Goal: Information Seeking & Learning: Check status

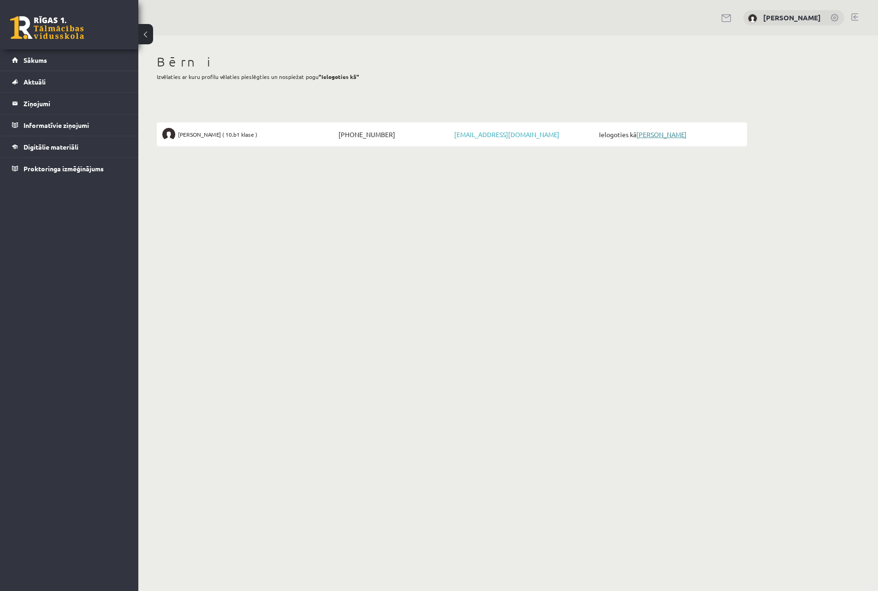
click at [652, 134] on link "[PERSON_NAME]" at bounding box center [662, 134] width 50 height 8
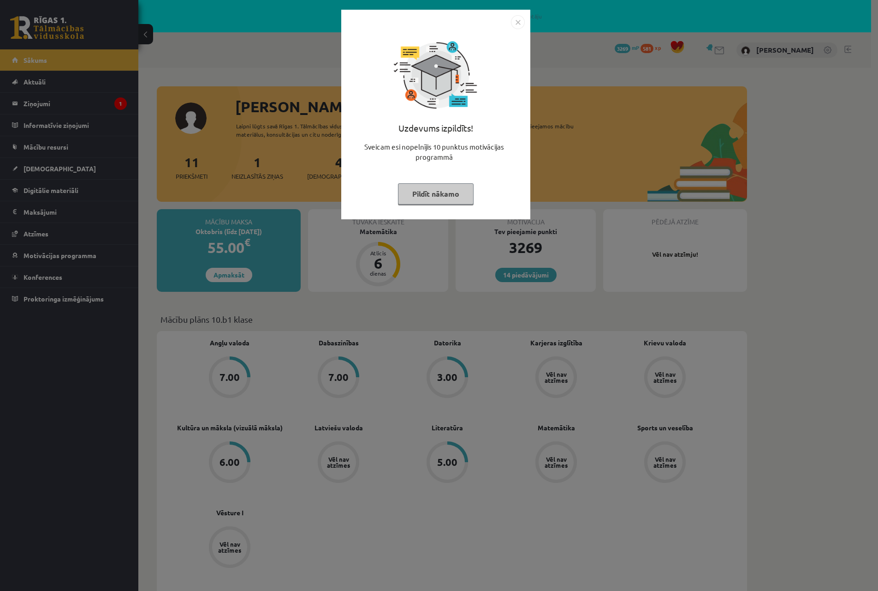
click at [517, 22] on img "Close" at bounding box center [518, 22] width 14 height 14
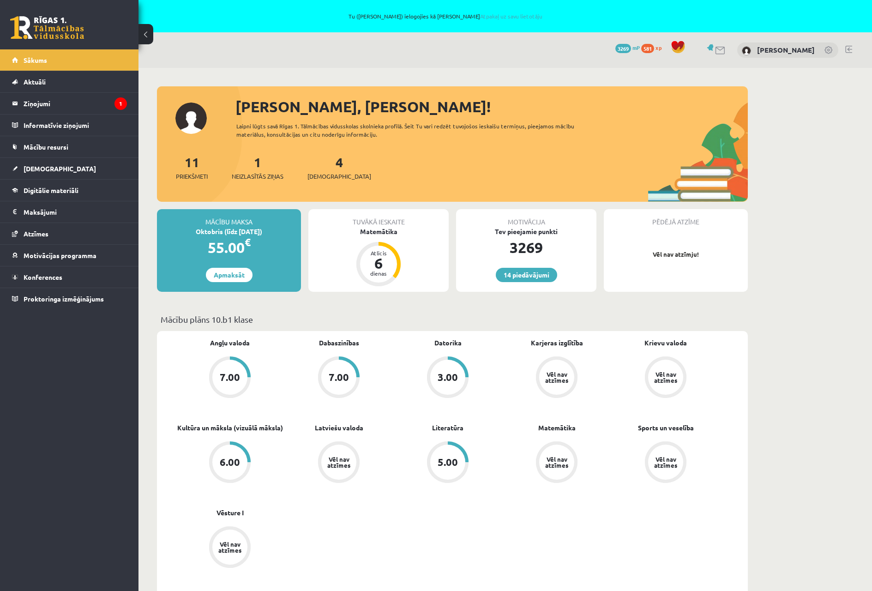
click at [423, 243] on div "Tuvākā ieskaite Matemātika Atlicis 6 dienas" at bounding box center [378, 250] width 140 height 83
click at [386, 260] on div "6" at bounding box center [378, 263] width 28 height 15
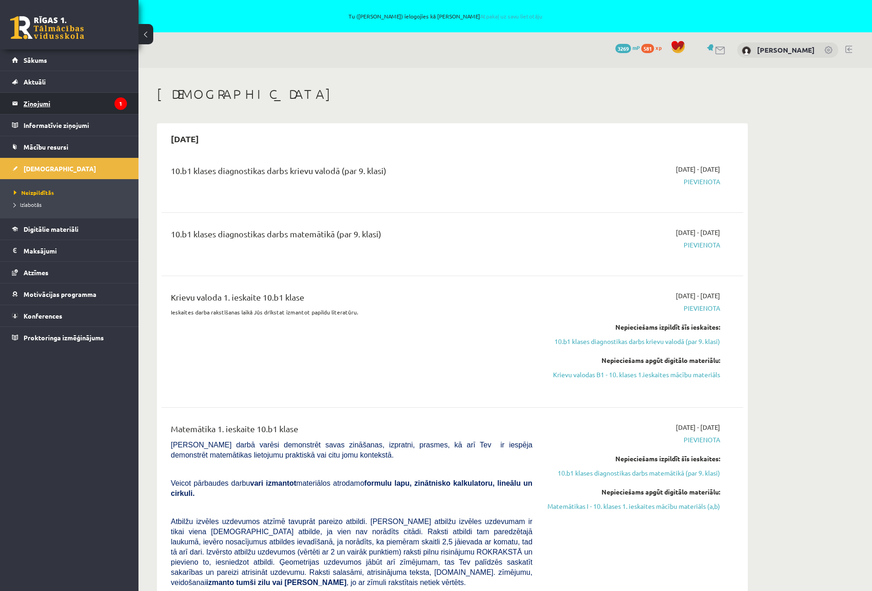
click at [60, 102] on legend "Ziņojumi 1" at bounding box center [75, 103] width 103 height 21
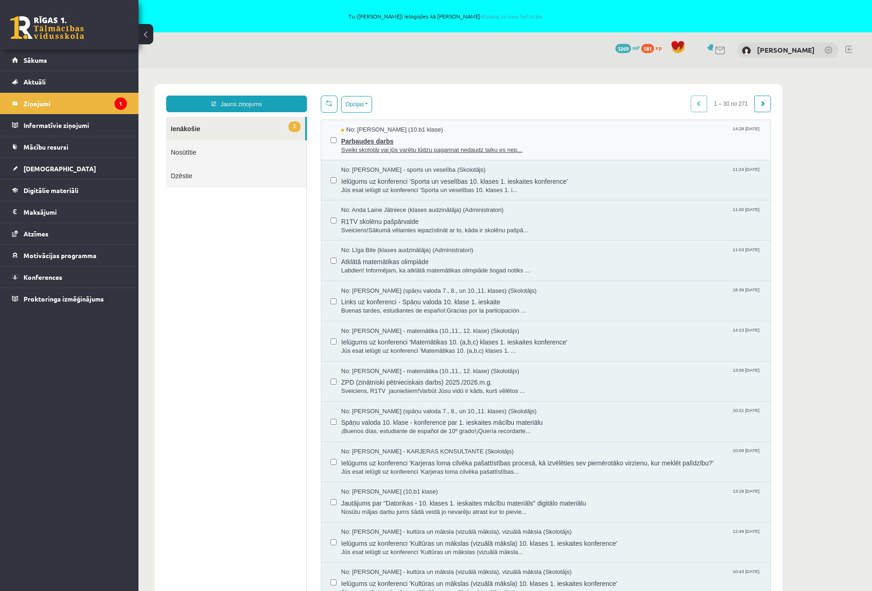
click at [427, 151] on span "Sveiki skolotāj vai jūs varētu lūdzu pagarinat nedaudz laiku es nep..." at bounding box center [551, 150] width 420 height 9
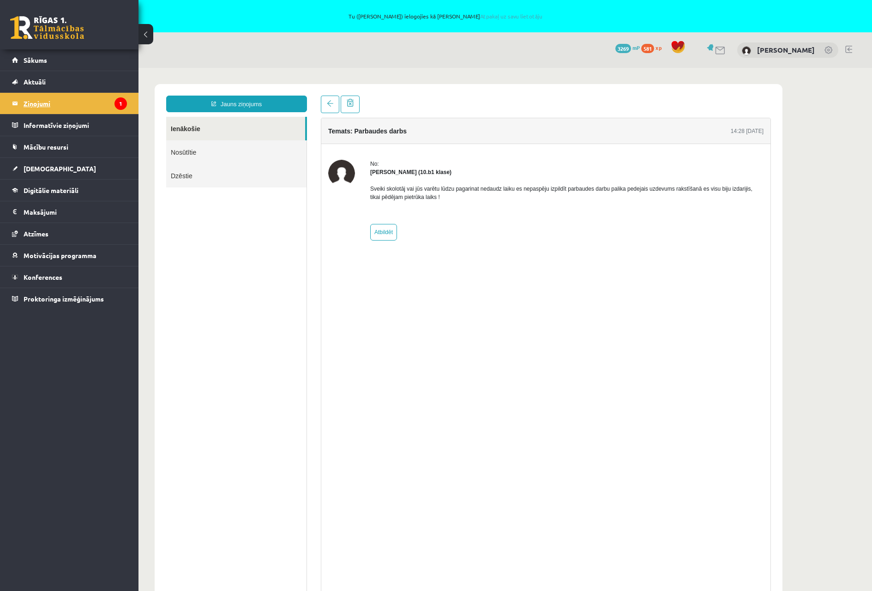
click at [53, 104] on legend "Ziņojumi 1" at bounding box center [75, 103] width 103 height 21
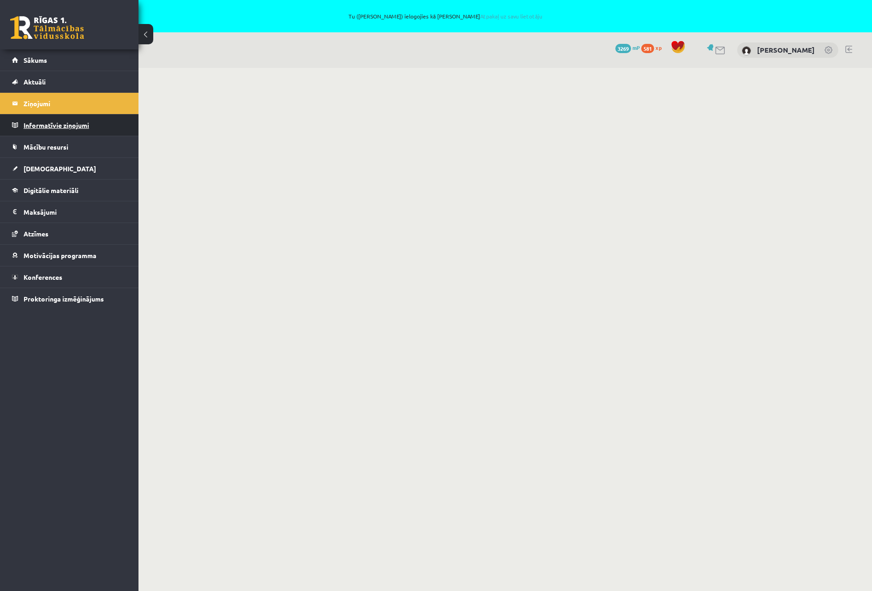
click at [52, 125] on legend "Informatīvie ziņojumi 0" at bounding box center [75, 124] width 103 height 21
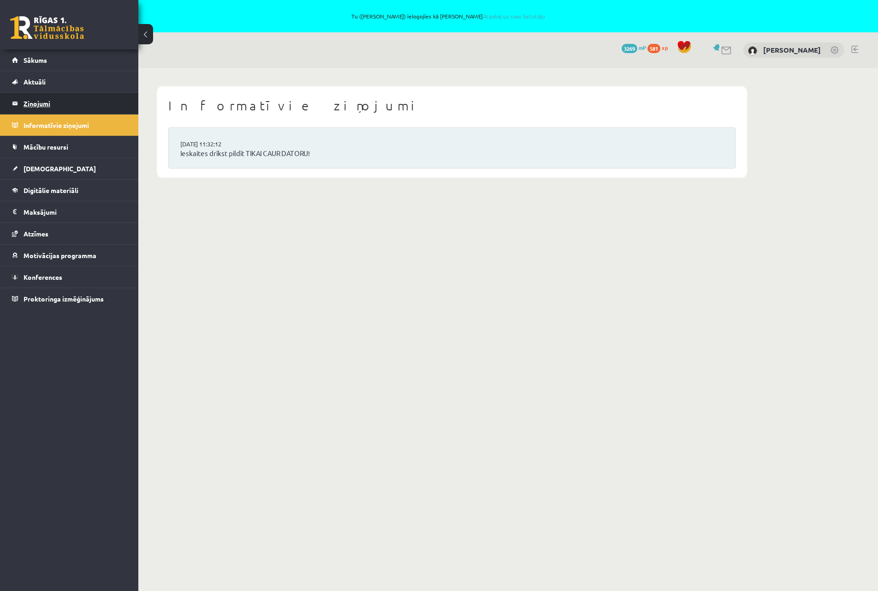
click at [61, 103] on legend "Ziņojumi 1" at bounding box center [75, 103] width 103 height 21
